Goal: Transaction & Acquisition: Book appointment/travel/reservation

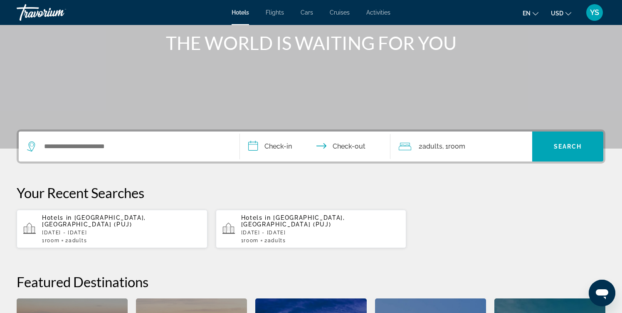
scroll to position [109, 0]
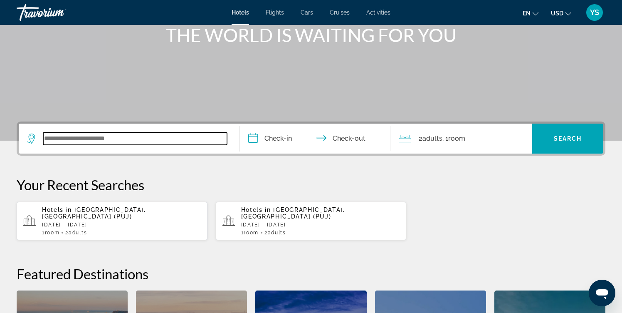
click at [119, 139] on input "Search widget" at bounding box center [135, 138] width 184 height 12
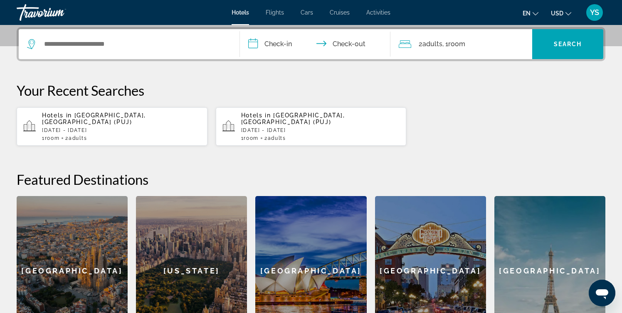
click at [125, 113] on span "[GEOGRAPHIC_DATA], [GEOGRAPHIC_DATA] (PUJ)" at bounding box center [94, 118] width 104 height 13
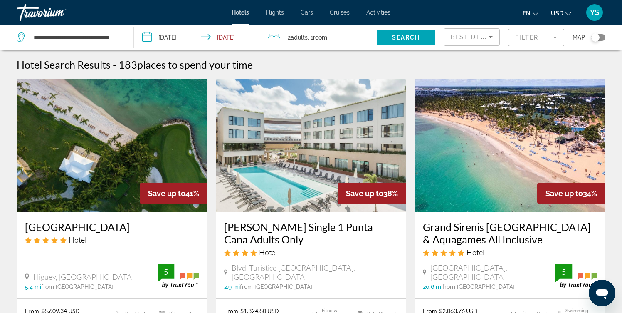
click at [176, 37] on input "**********" at bounding box center [198, 38] width 129 height 27
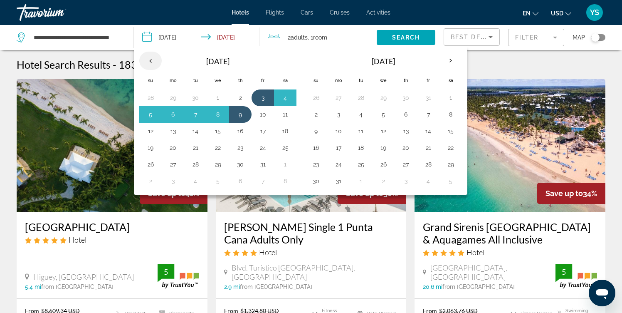
click at [150, 59] on th "Previous month" at bounding box center [150, 61] width 22 height 18
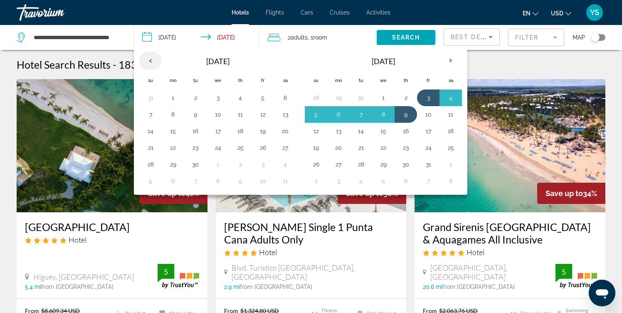
click at [150, 59] on th "Previous month" at bounding box center [150, 61] width 22 height 18
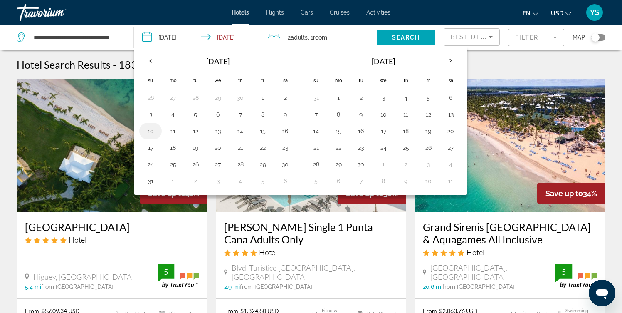
click at [152, 131] on button "10" at bounding box center [150, 131] width 13 height 12
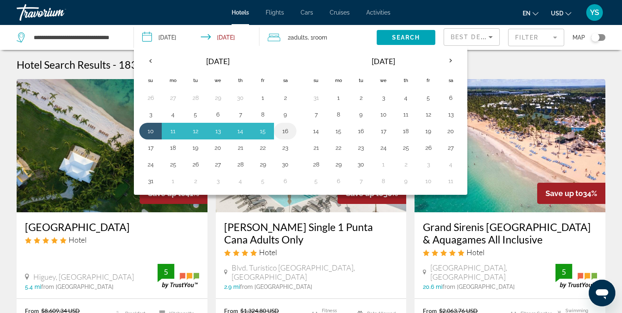
click at [284, 128] on button "16" at bounding box center [285, 131] width 13 height 12
type input "**********"
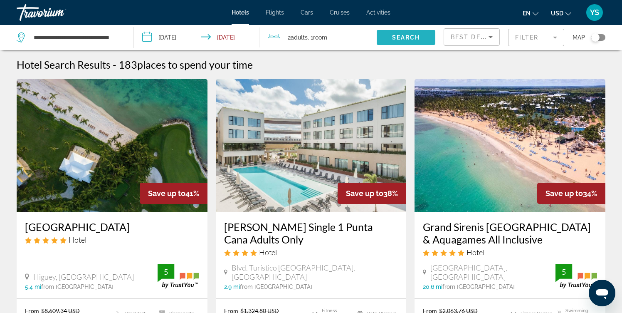
click at [410, 36] on span "Search" at bounding box center [406, 37] width 28 height 7
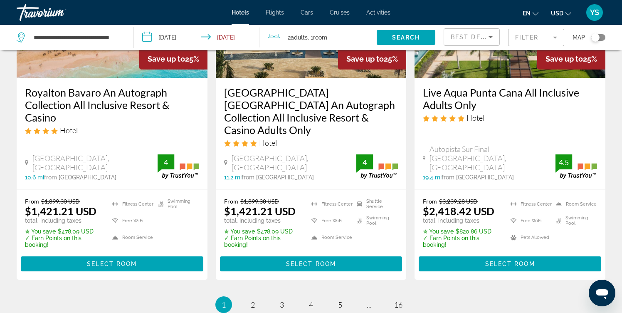
scroll to position [1144, 0]
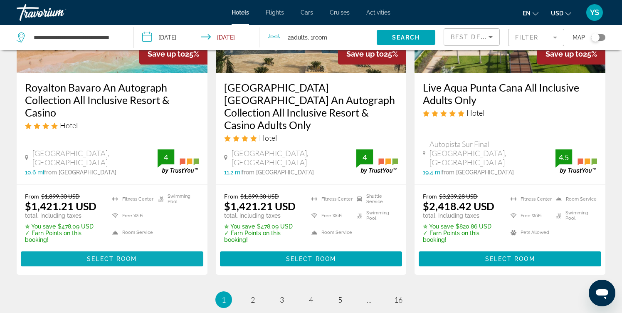
click at [114, 255] on span "Select Room" at bounding box center [112, 258] width 50 height 7
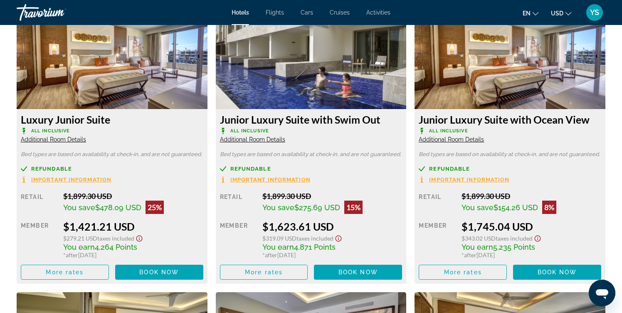
scroll to position [1181, 0]
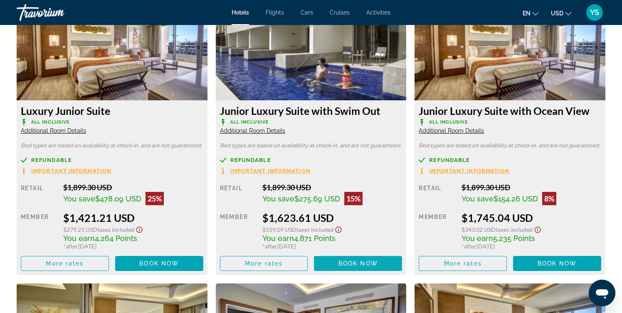
click at [345, 263] on span "Book now" at bounding box center [359, 263] width 40 height 7
